Goal: Task Accomplishment & Management: Manage account settings

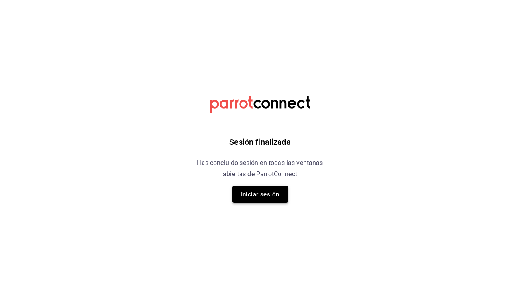
click at [261, 194] on button "Iniciar sesión" at bounding box center [260, 194] width 56 height 17
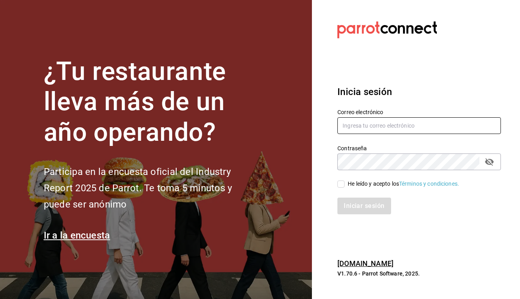
click at [464, 122] on input "text" at bounding box center [419, 125] width 164 height 17
type input "[EMAIL_ADDRESS][DOMAIN_NAME]"
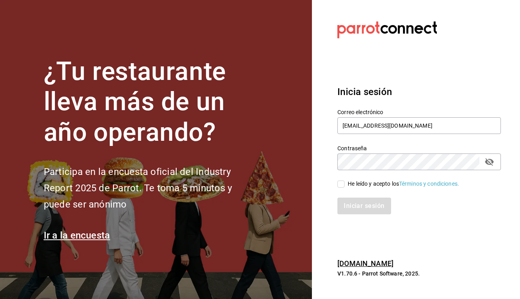
click at [342, 183] on input "He leído y acepto los Términos y condiciones." at bounding box center [340, 184] width 7 height 7
checkbox input "true"
click at [356, 210] on button "Iniciar sesión" at bounding box center [364, 206] width 54 height 17
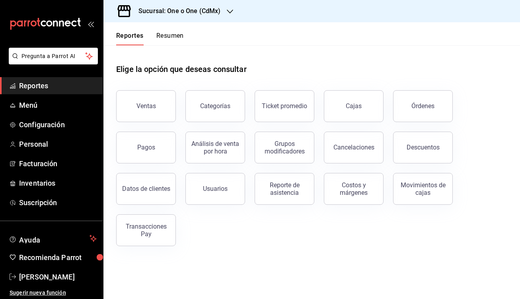
click at [170, 35] on button "Resumen" at bounding box center [169, 39] width 27 height 14
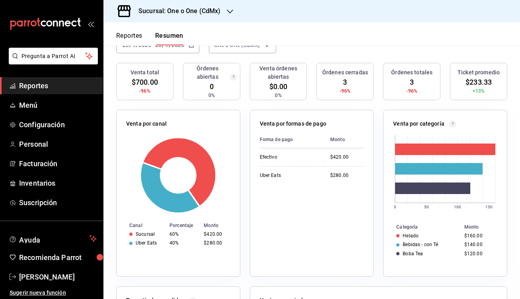
scroll to position [106, 0]
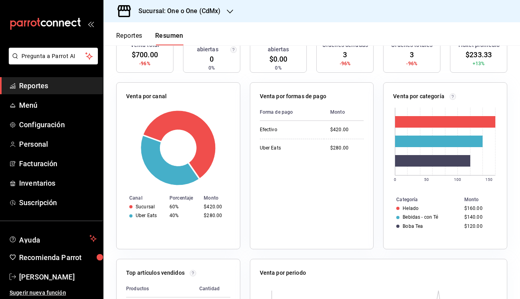
click at [314, 210] on div "Forma de pago Monto Efectivo $420.00 Uber Eats $280.00" at bounding box center [312, 172] width 104 height 136
